Goal: Information Seeking & Learning: Check status

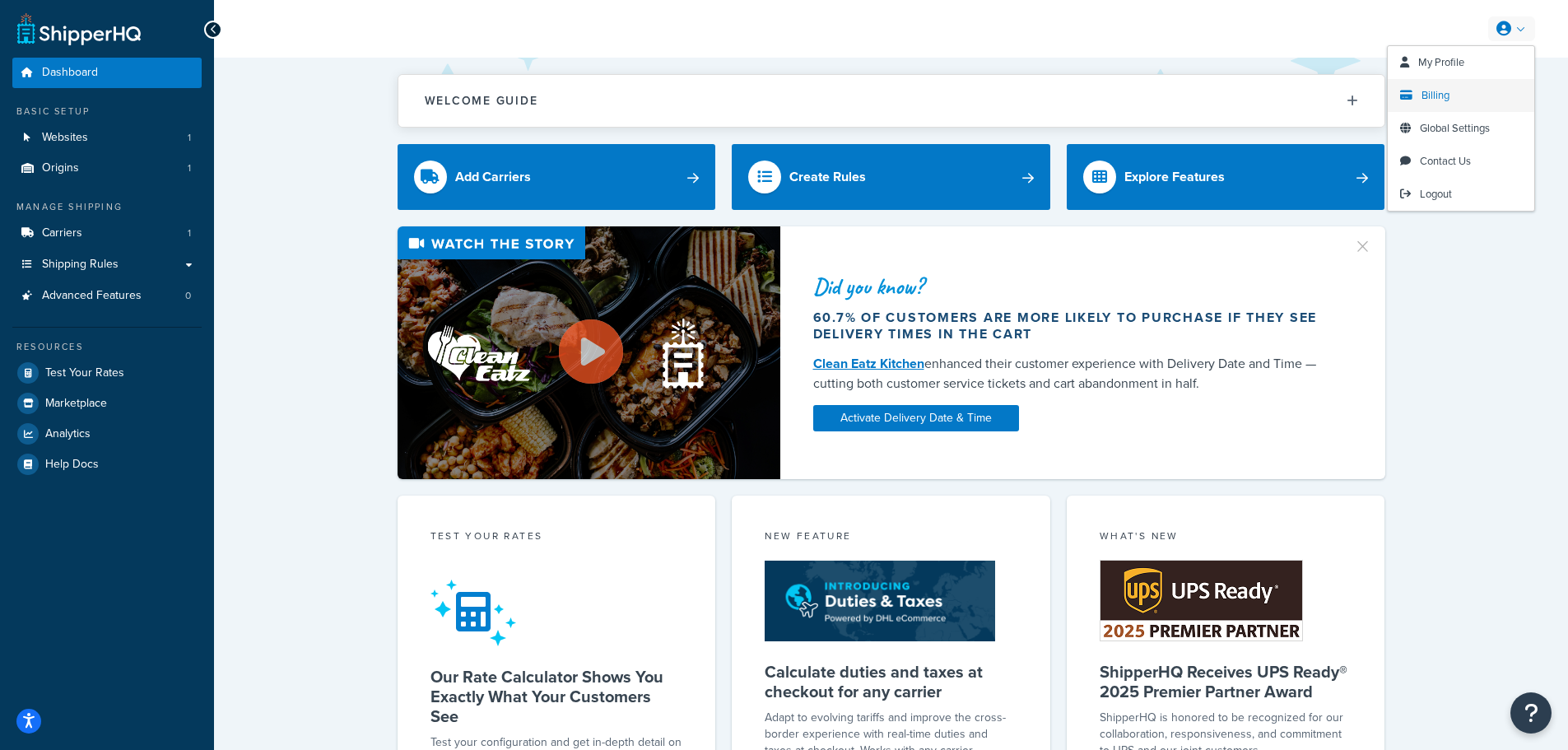
click at [1451, 90] on link "Billing" at bounding box center [1462, 95] width 147 height 33
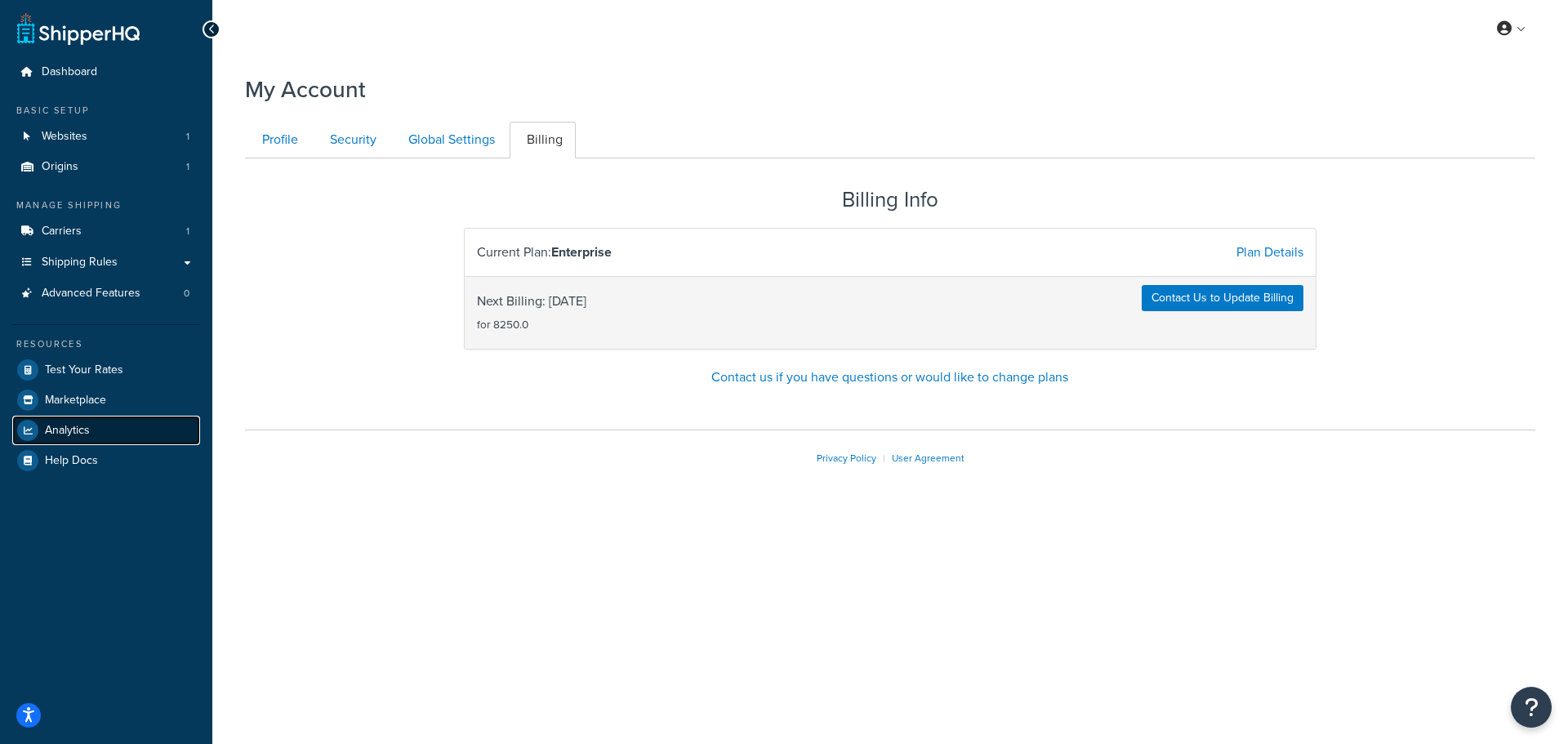
drag, startPoint x: 64, startPoint y: 433, endPoint x: 140, endPoint y: 434, distance: 76.0
click at [64, 433] on span "Analytics" at bounding box center [68, 431] width 45 height 14
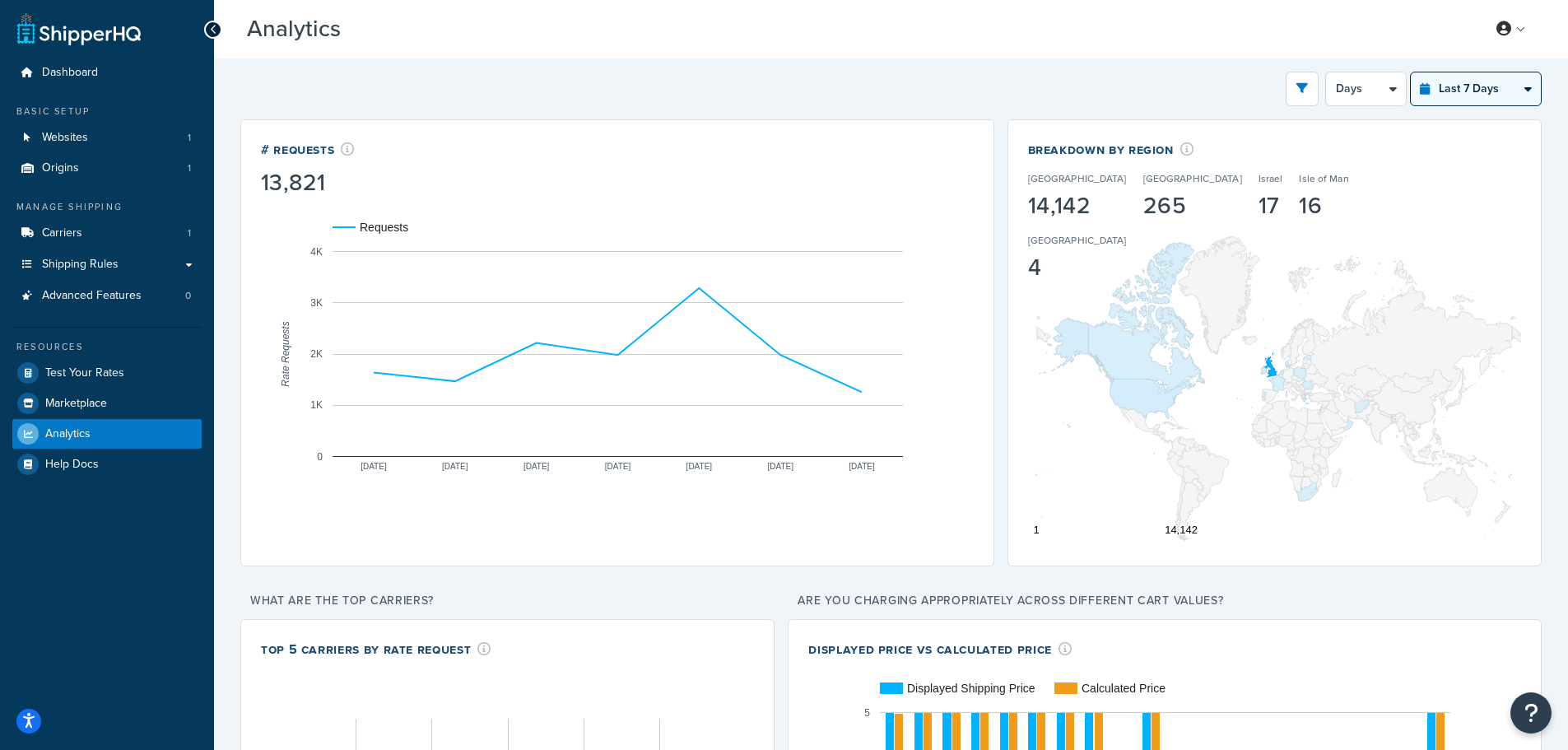
click at [1482, 88] on select "Last 24 Hours Last 7 Days Last 30 Days Last 3 Months Last 6 Months Last 12 Mont…" at bounding box center [1476, 89] width 130 height 33
select select "last_year"
click at [1411, 73] on select "Last 24 Hours Last 7 Days Last 30 Days Last 3 Months Last 6 Months Last 12 Mont…" at bounding box center [1476, 89] width 130 height 33
select select "1M"
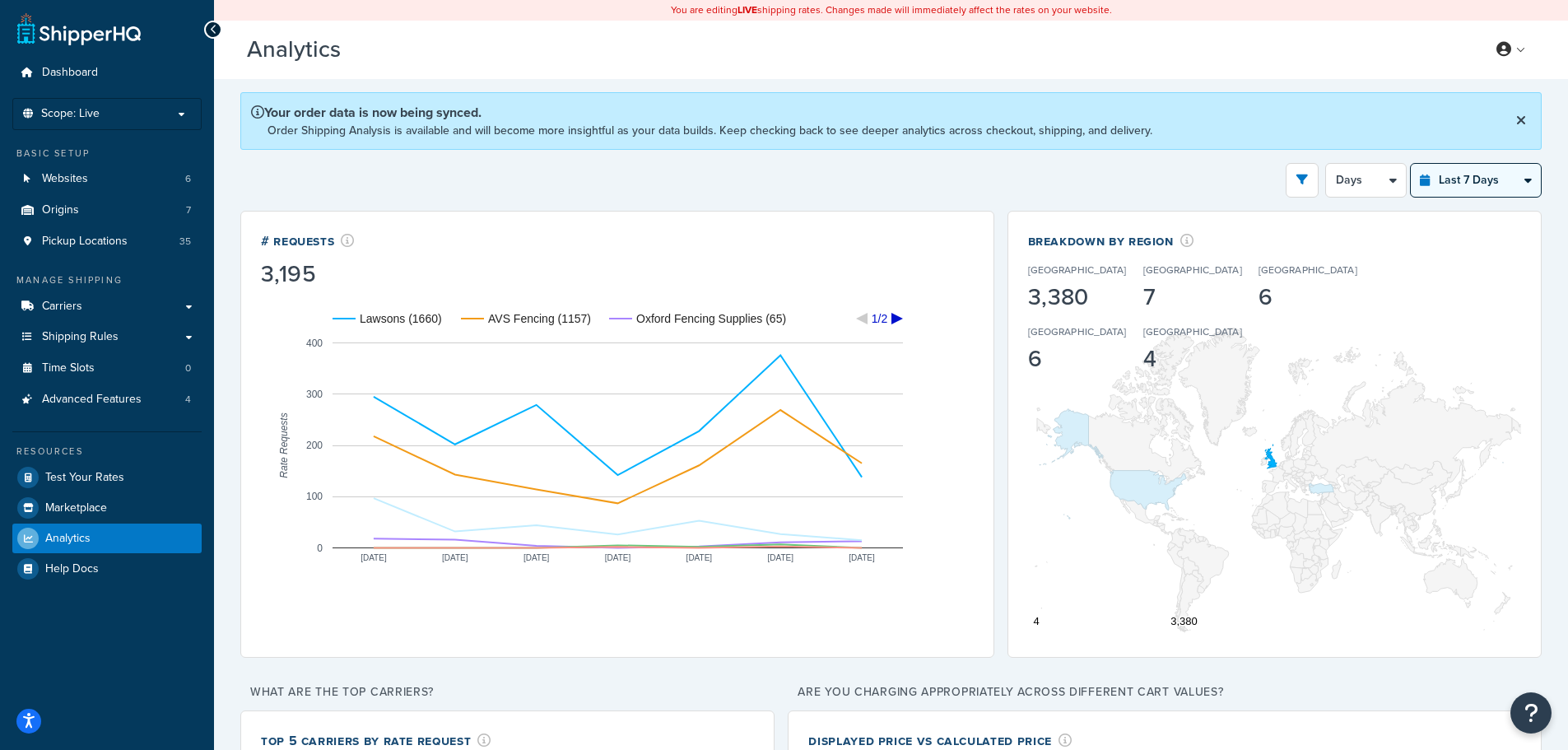
click at [1457, 186] on select "Last 24 Hours Last 7 Days Last 30 Days Last 3 Months Last 6 Months Last 12 Mont…" at bounding box center [1476, 180] width 130 height 33
select select "last_year"
click at [1411, 164] on select "Last 24 Hours Last 7 Days Last 30 Days Last 3 Months Last 6 Months Last 12 Mont…" at bounding box center [1476, 180] width 130 height 33
select select "1M"
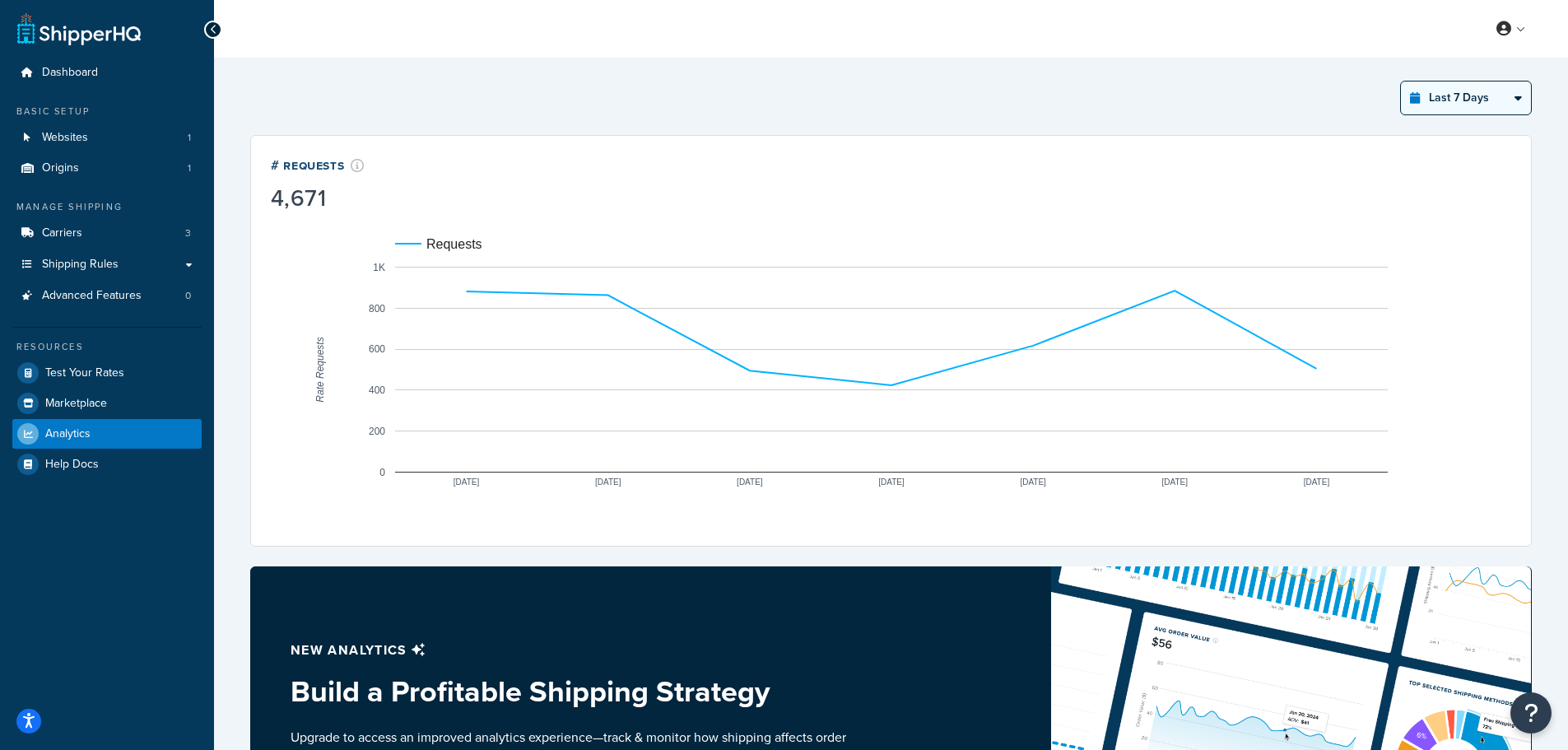
click at [1449, 101] on select "Last 24 Hours Last 7 Days Last 30 Days Last 3 Months Last 6 Months Last 12 Mont…" at bounding box center [1466, 98] width 130 height 33
select select "last_year"
click at [1401, 82] on select "Last 24 Hours Last 7 Days Last 30 Days Last 3 Months Last 6 Months Last 12 Mont…" at bounding box center [1466, 98] width 130 height 33
